Goal: Contribute content: Add original content to the website for others to see

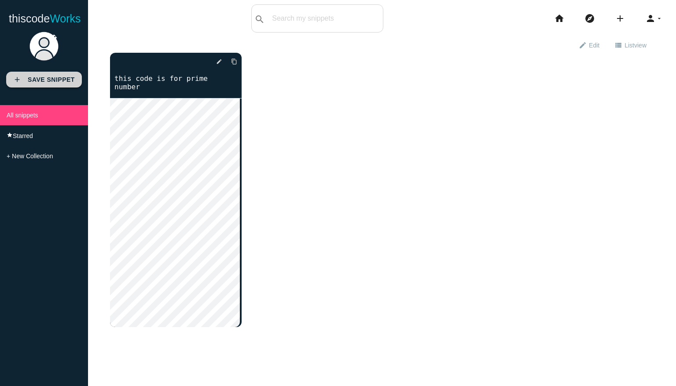
click at [24, 78] on link "add Save Snippet" at bounding box center [44, 80] width 76 height 16
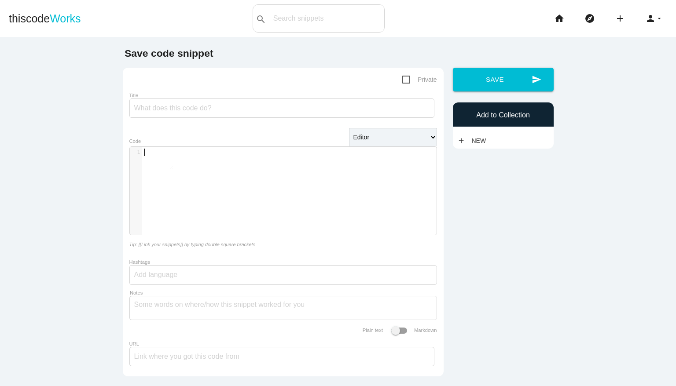
type textarea "​"
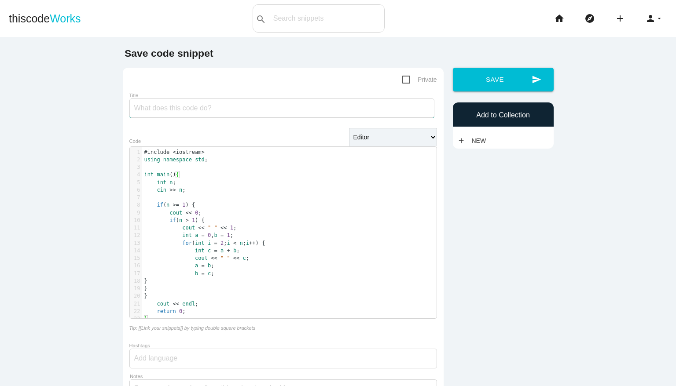
click at [223, 108] on input "Title" at bounding box center [281, 108] width 305 height 19
type input "for fibonacci series"
click at [402, 77] on span "Private" at bounding box center [419, 79] width 35 height 11
click at [402, 77] on input "Private" at bounding box center [405, 77] width 6 height 6
checkbox input "true"
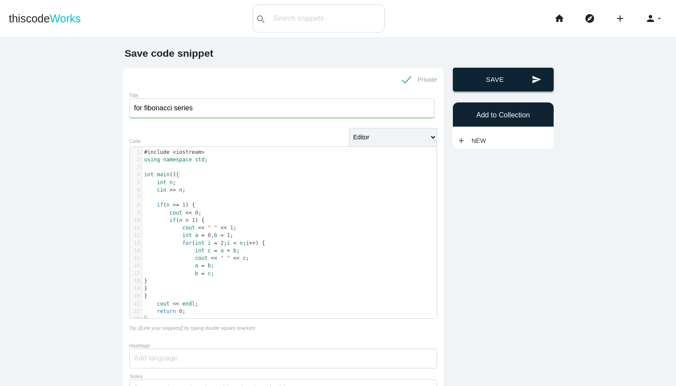
click at [491, 81] on button "send Save" at bounding box center [503, 80] width 101 height 24
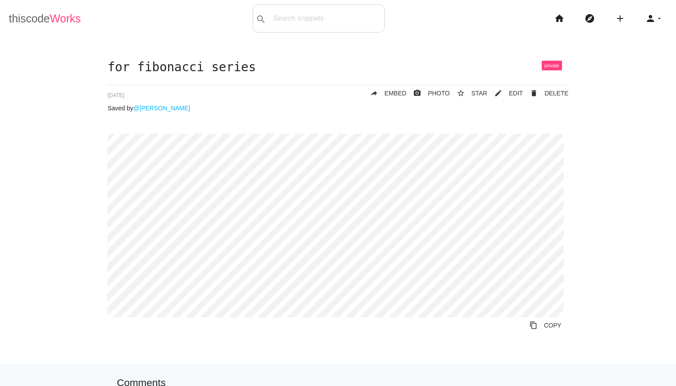
click at [44, 20] on link "thiscode Works" at bounding box center [45, 18] width 72 height 28
